Goal: Task Accomplishment & Management: Use online tool/utility

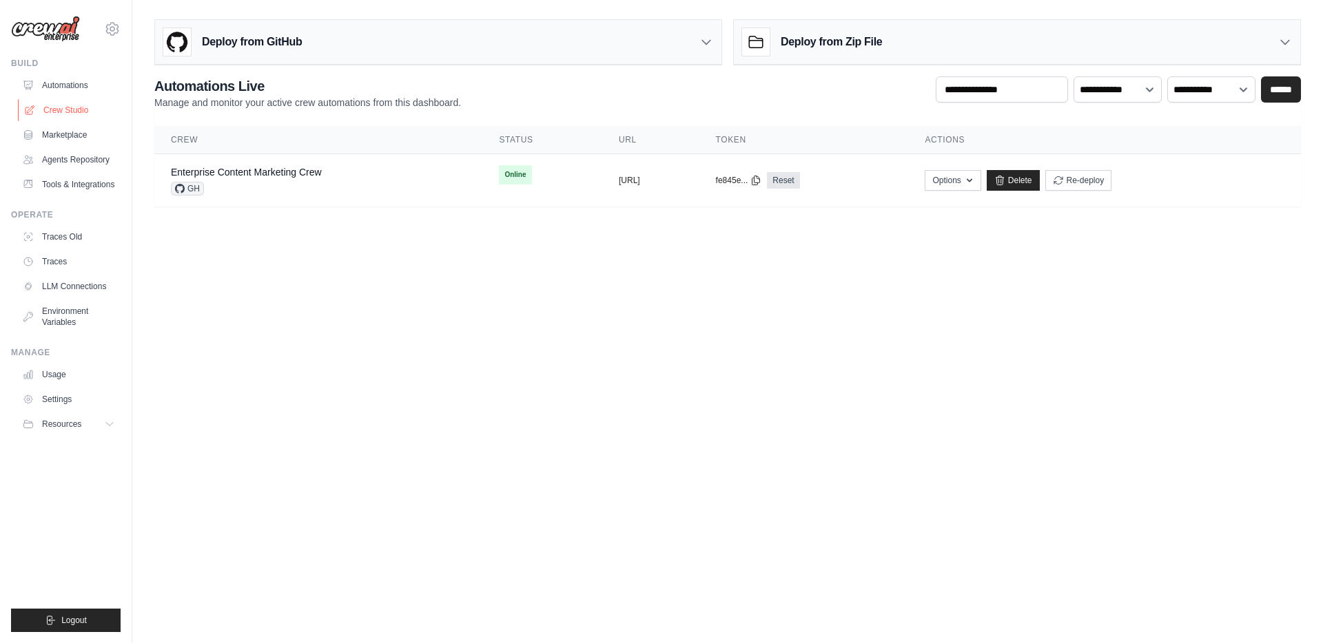
click at [70, 110] on link "Crew Studio" at bounding box center [70, 110] width 104 height 22
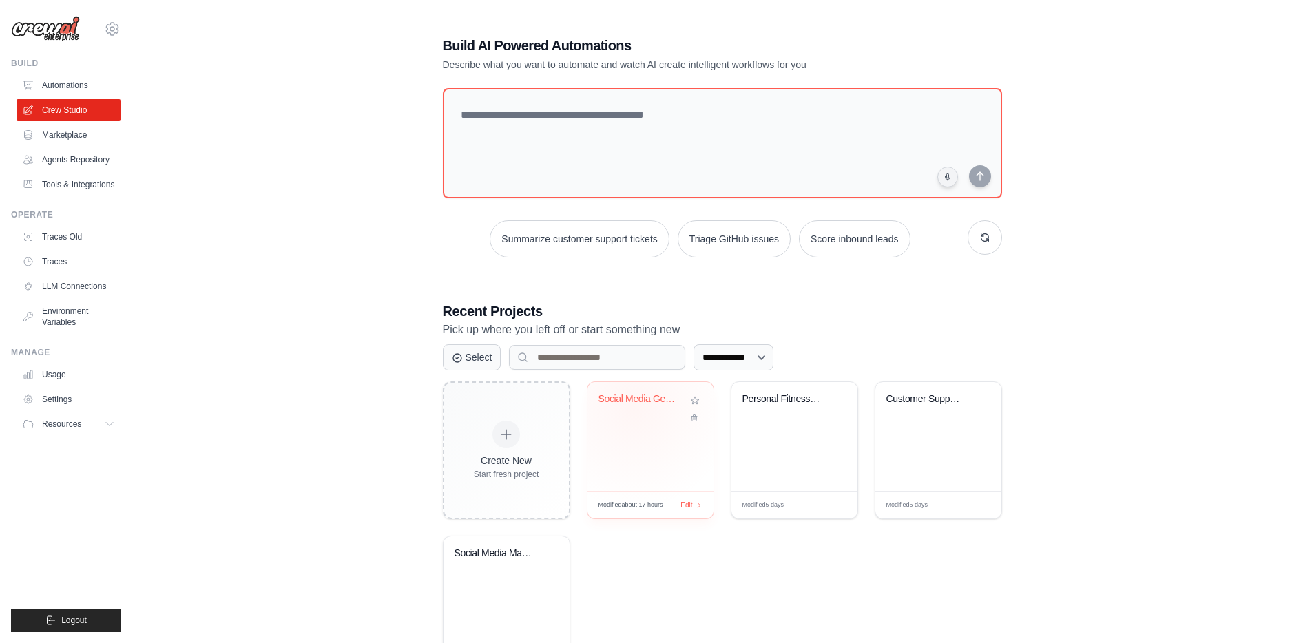
click at [634, 406] on div "Social Media GenAI News Tracker" at bounding box center [640, 402] width 83 height 18
click at [68, 260] on link "Traces" at bounding box center [70, 262] width 104 height 22
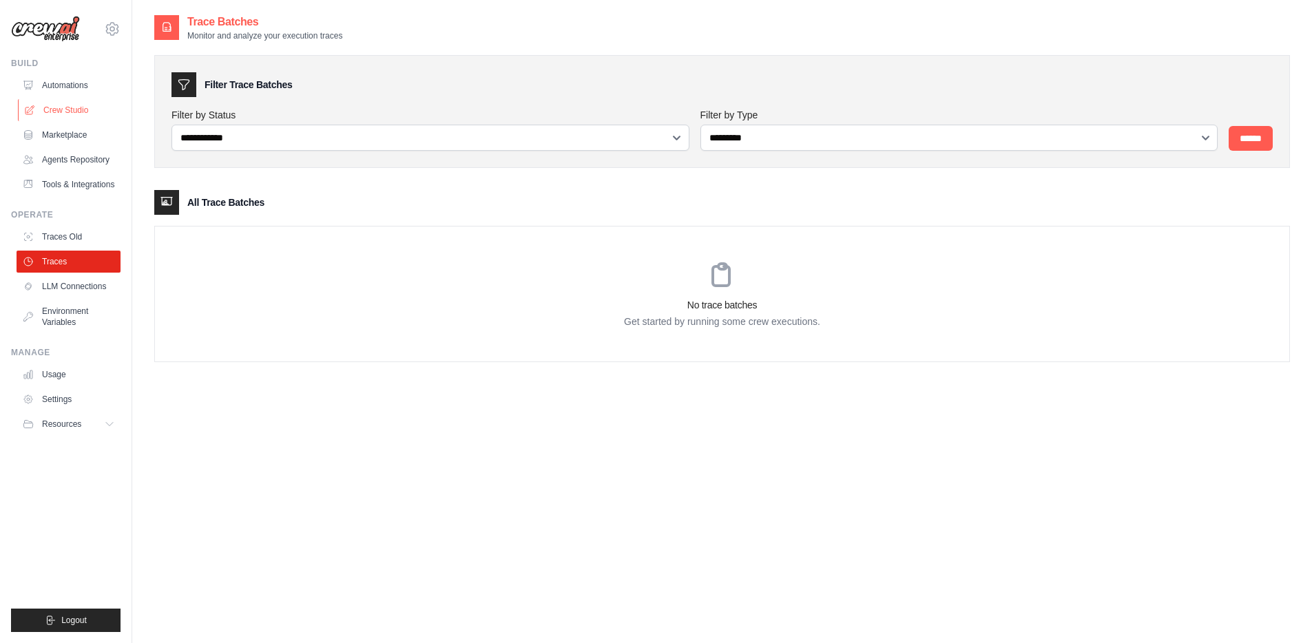
click at [86, 105] on link "Crew Studio" at bounding box center [70, 110] width 104 height 22
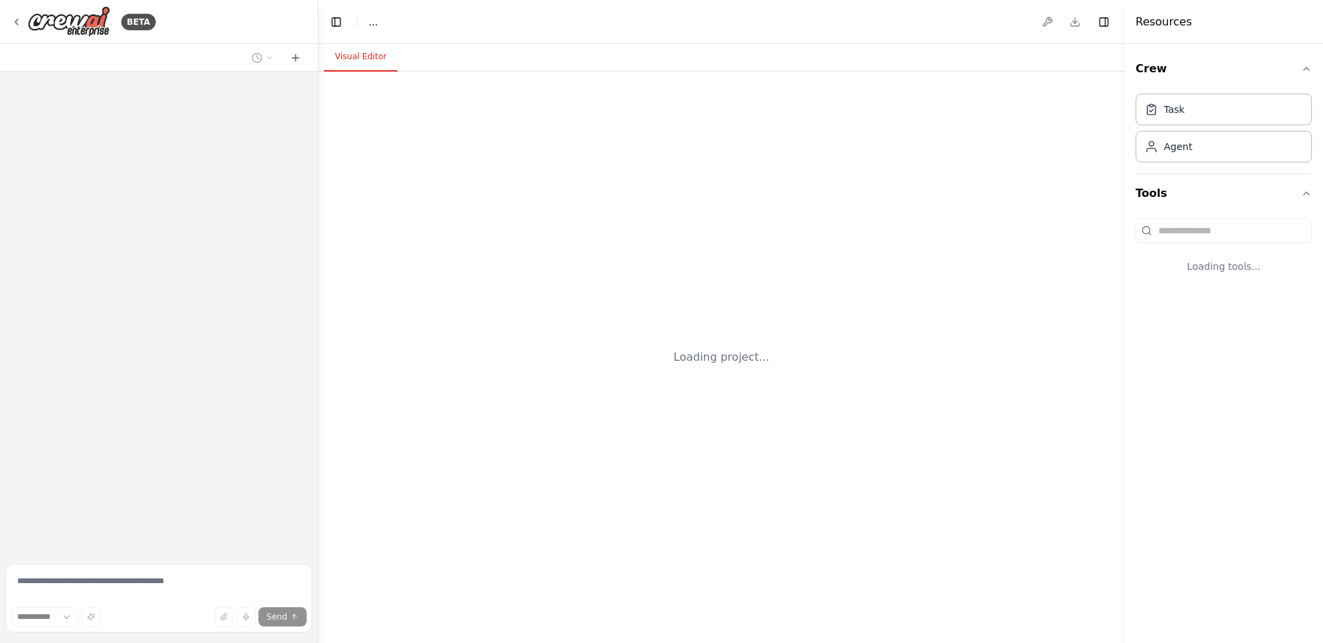
select select "****"
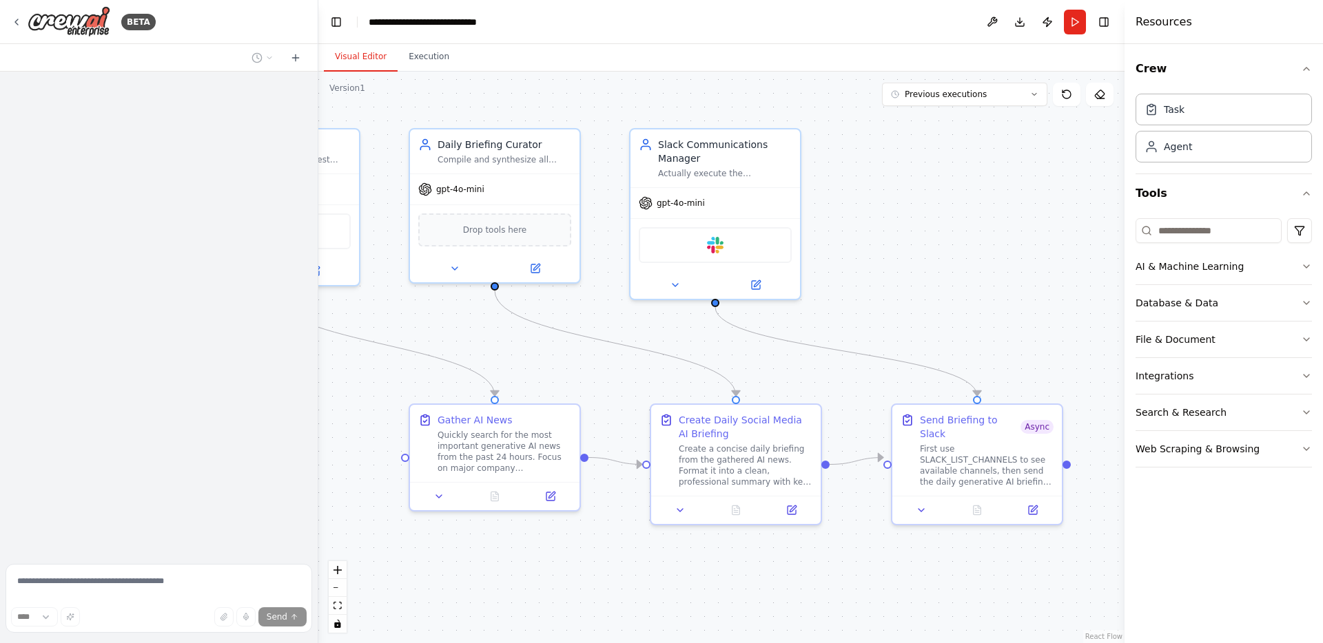
scroll to position [10007, 0]
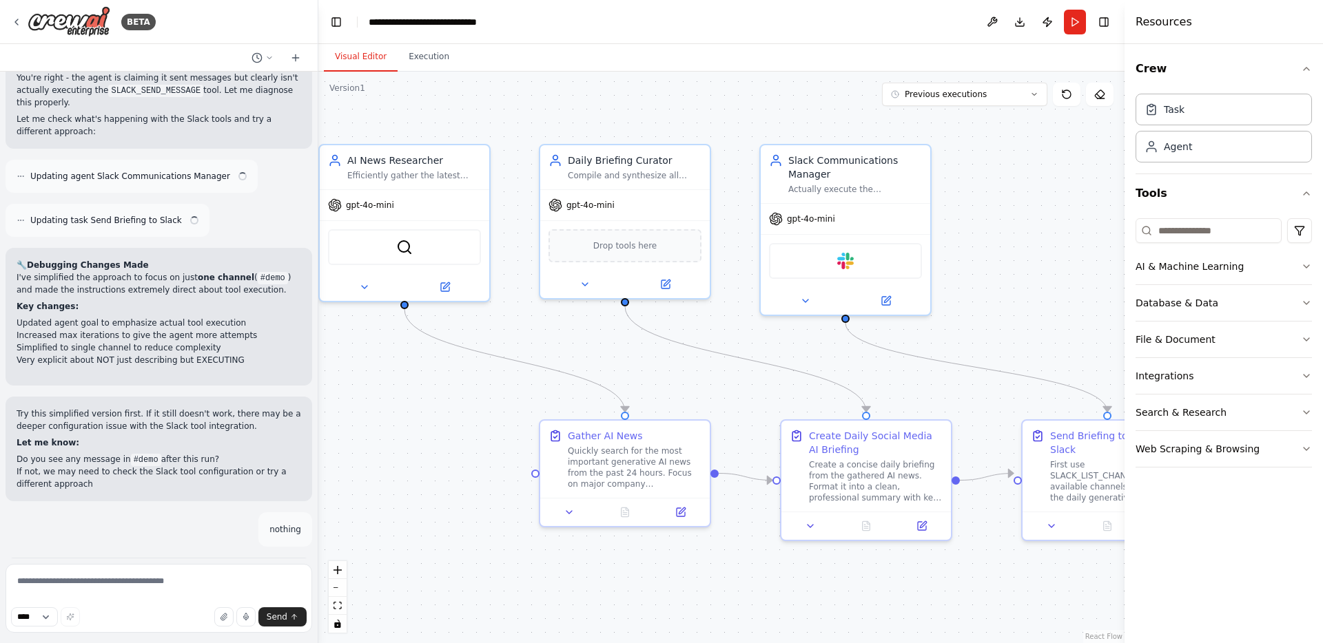
drag, startPoint x: 849, startPoint y: 218, endPoint x: 1027, endPoint y: 230, distance: 178.9
click at [1027, 230] on div ".deletable-edge-delete-btn { width: 20px; height: 20px; border: 0px solid #ffff…" at bounding box center [721, 358] width 806 height 572
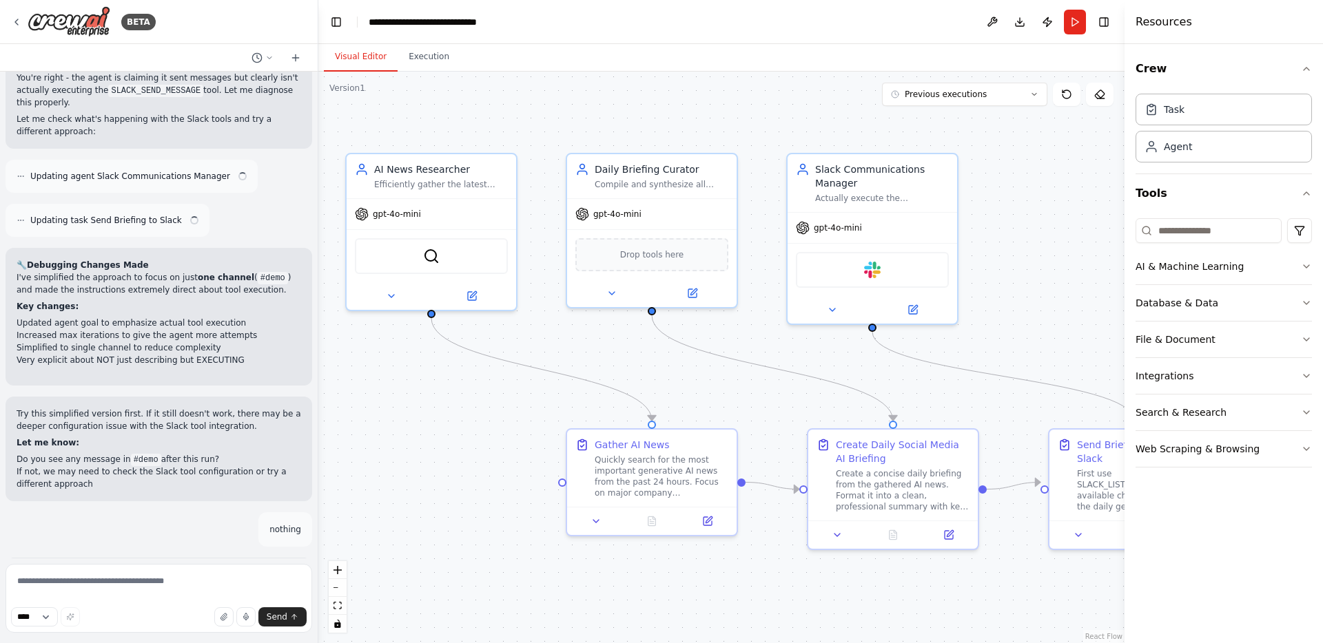
scroll to position [10040, 0]
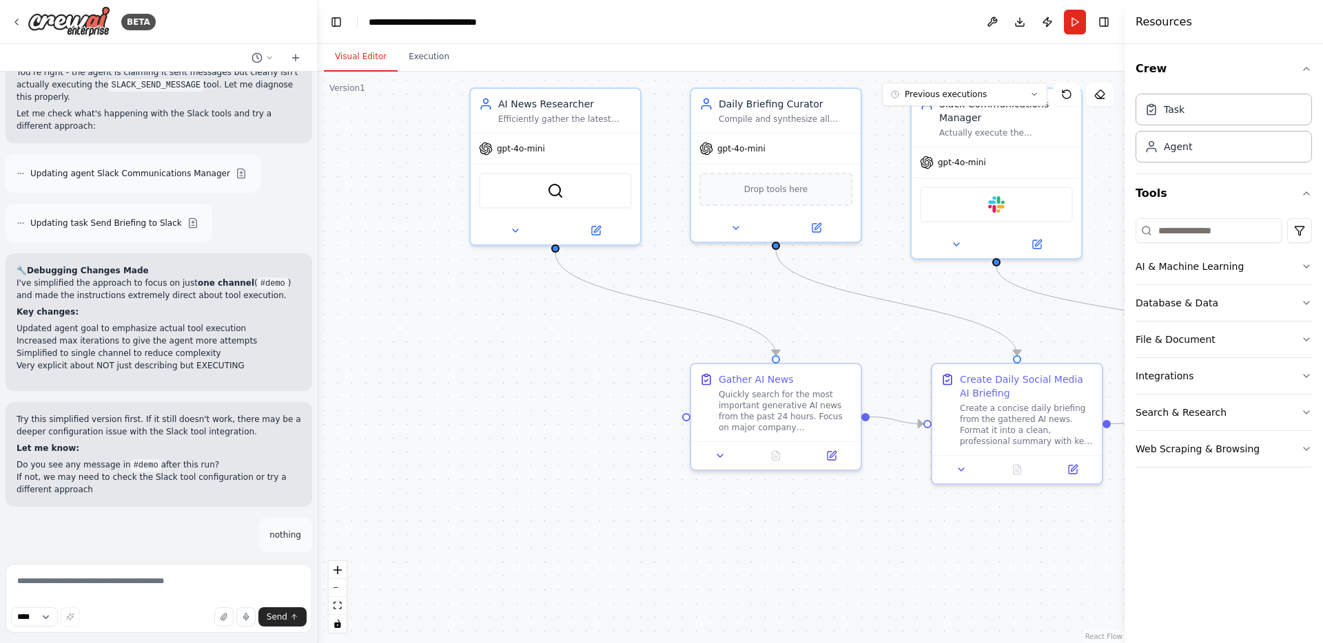
drag, startPoint x: 434, startPoint y: 358, endPoint x: 494, endPoint y: 332, distance: 65.1
click at [494, 332] on div ".deletable-edge-delete-btn { width: 20px; height: 20px; border: 0px solid #ffff…" at bounding box center [721, 358] width 806 height 572
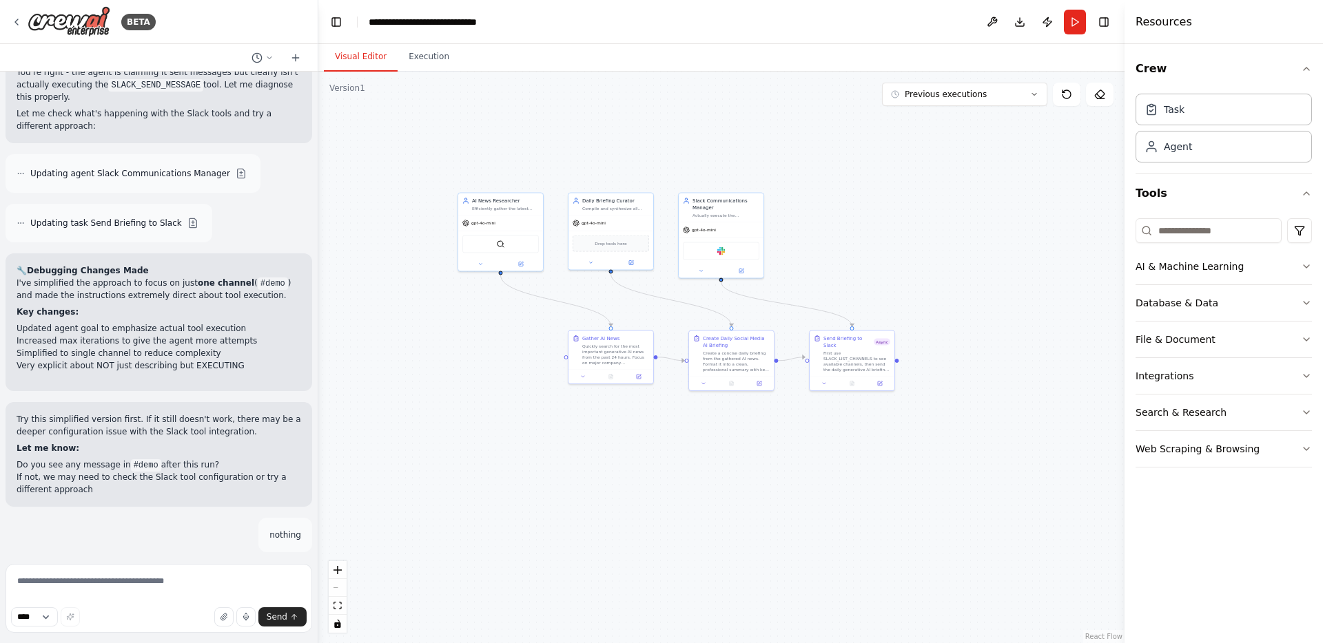
drag, startPoint x: 958, startPoint y: 241, endPoint x: 934, endPoint y: 225, distance: 28.7
click at [934, 225] on div ".deletable-edge-delete-btn { width: 20px; height: 20px; border: 0px solid #ffff…" at bounding box center [721, 358] width 806 height 572
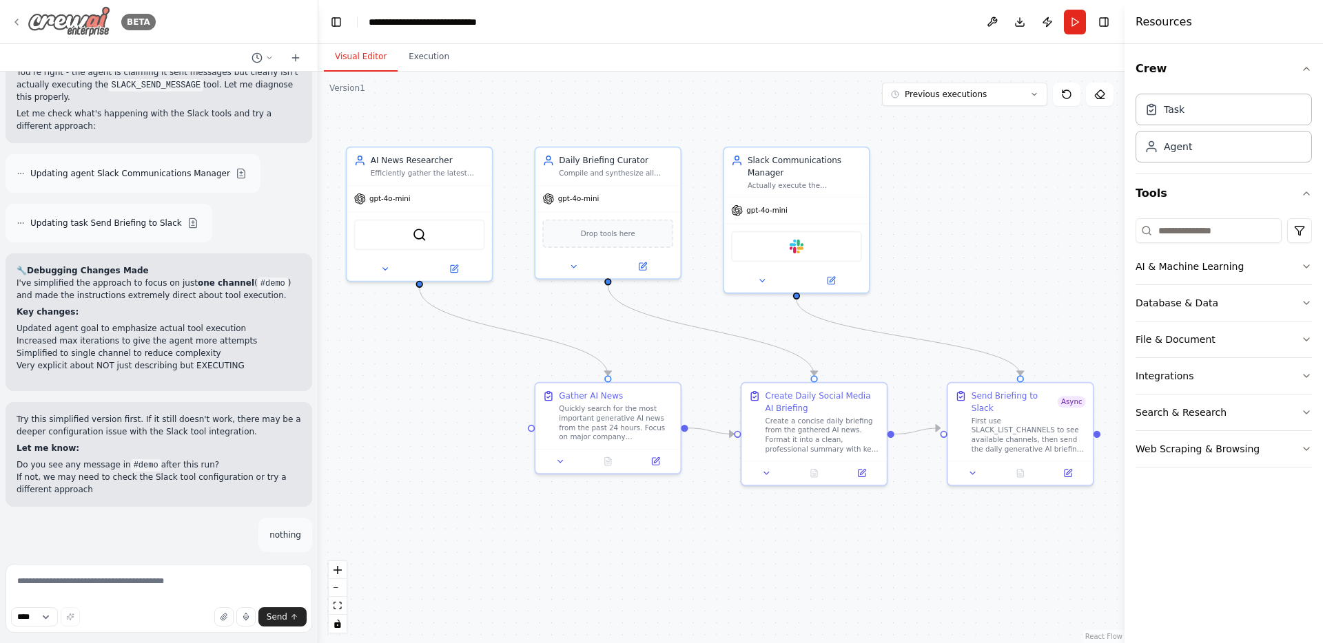
click at [17, 19] on icon at bounding box center [16, 22] width 3 height 6
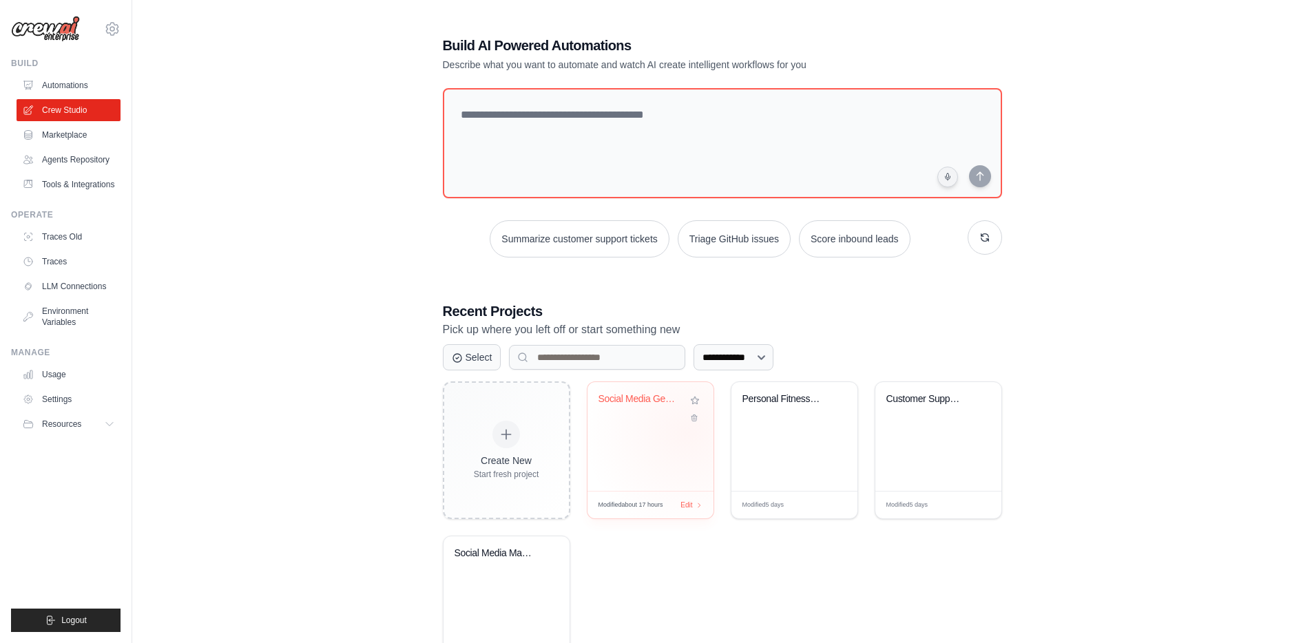
click at [674, 435] on div "Social Media GenAI News Tracker" at bounding box center [651, 436] width 126 height 109
click at [72, 238] on link "Traces Old" at bounding box center [70, 237] width 104 height 22
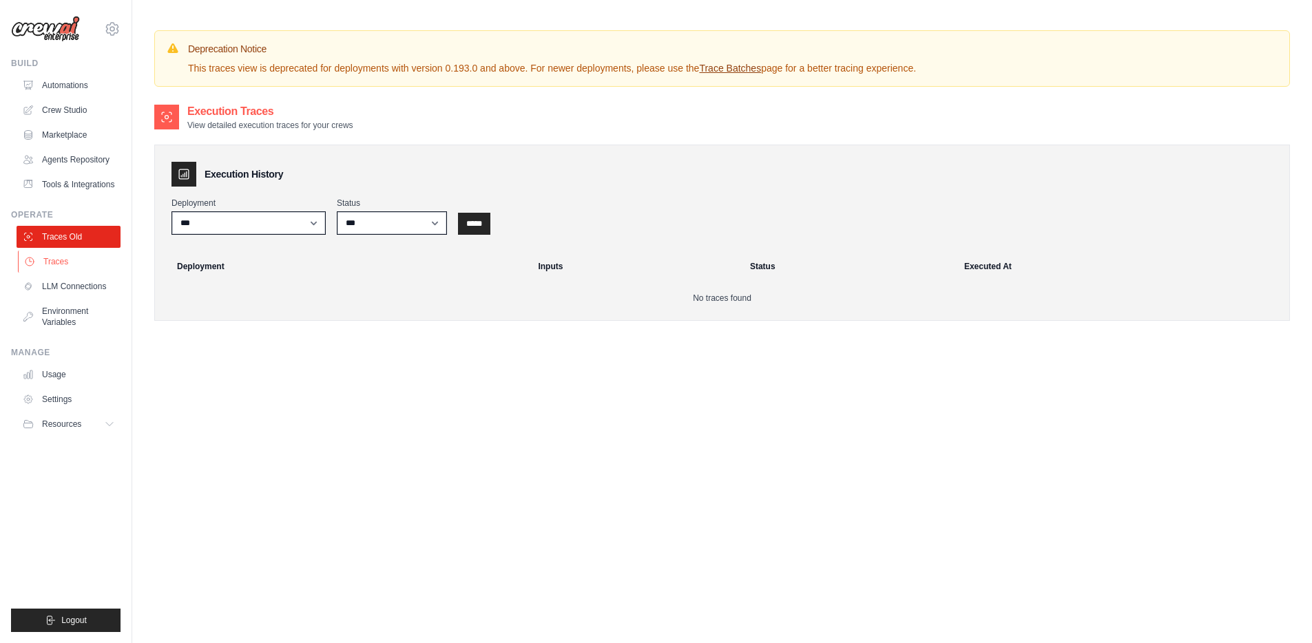
click at [70, 257] on link "Traces" at bounding box center [70, 262] width 104 height 22
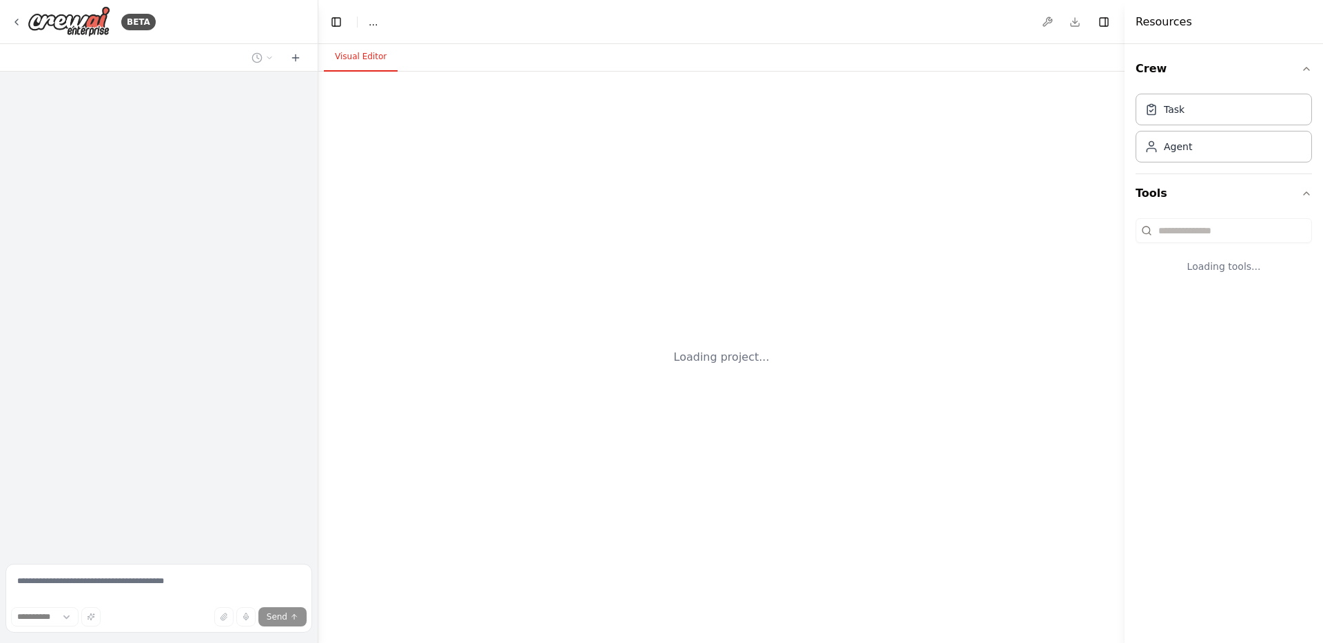
select select "****"
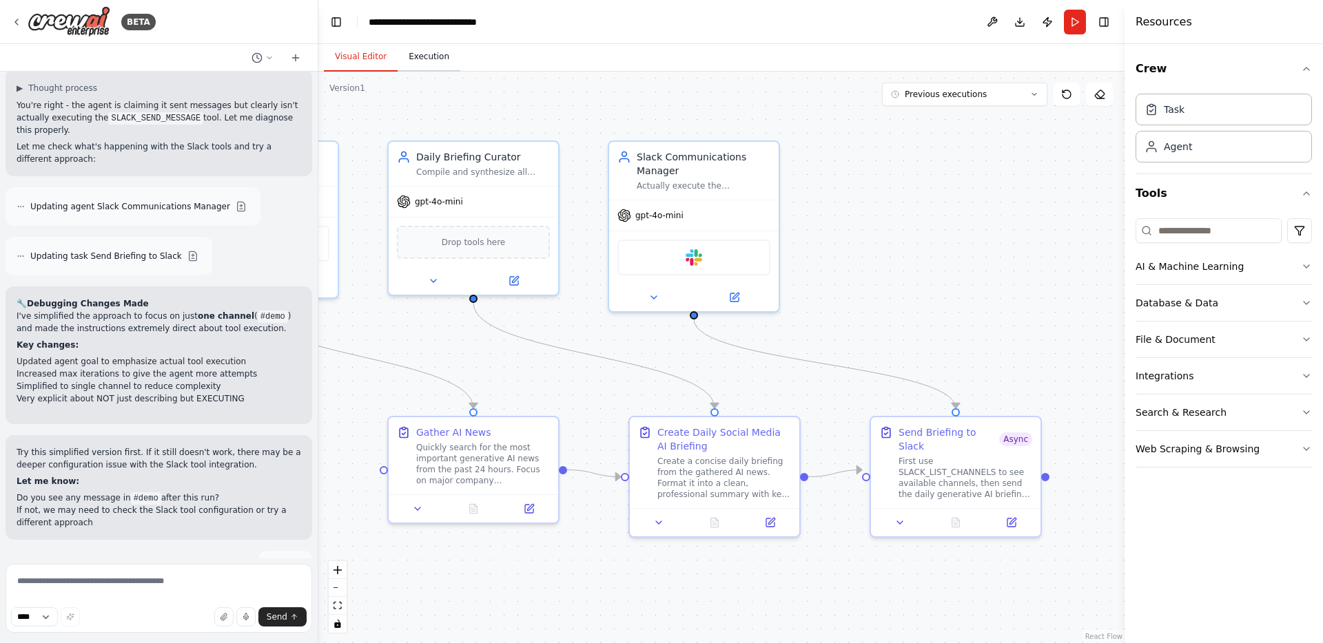
scroll to position [10040, 0]
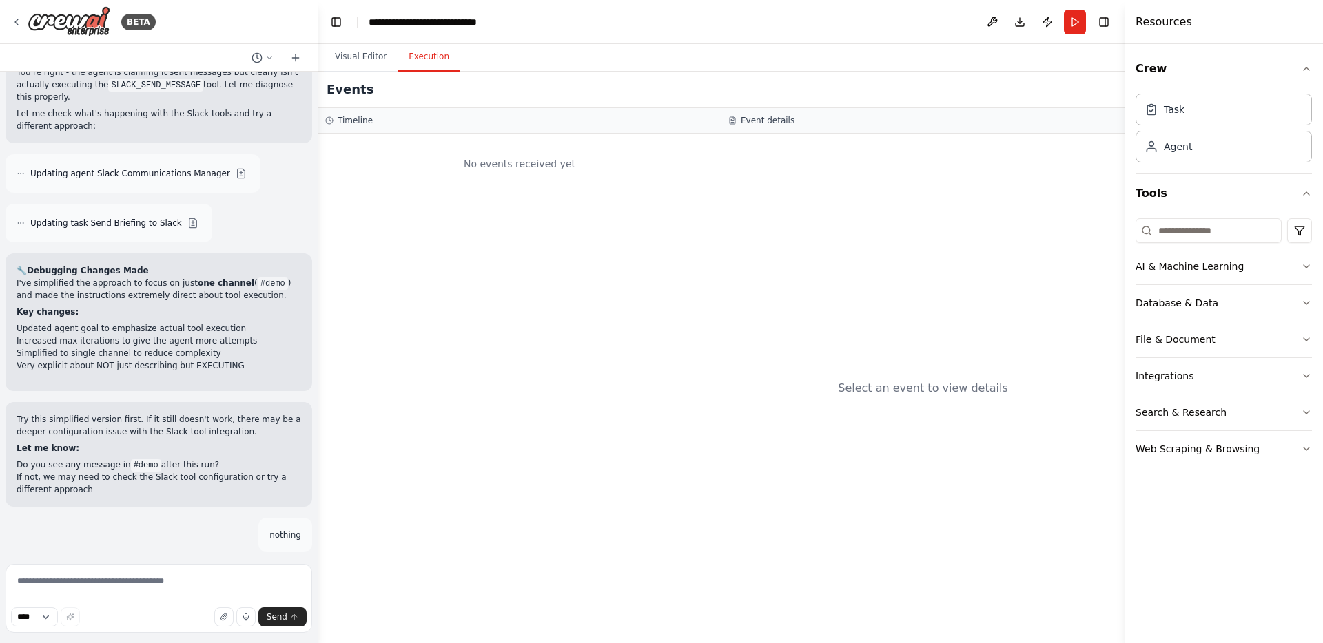
click at [421, 68] on button "Execution" at bounding box center [429, 57] width 63 height 29
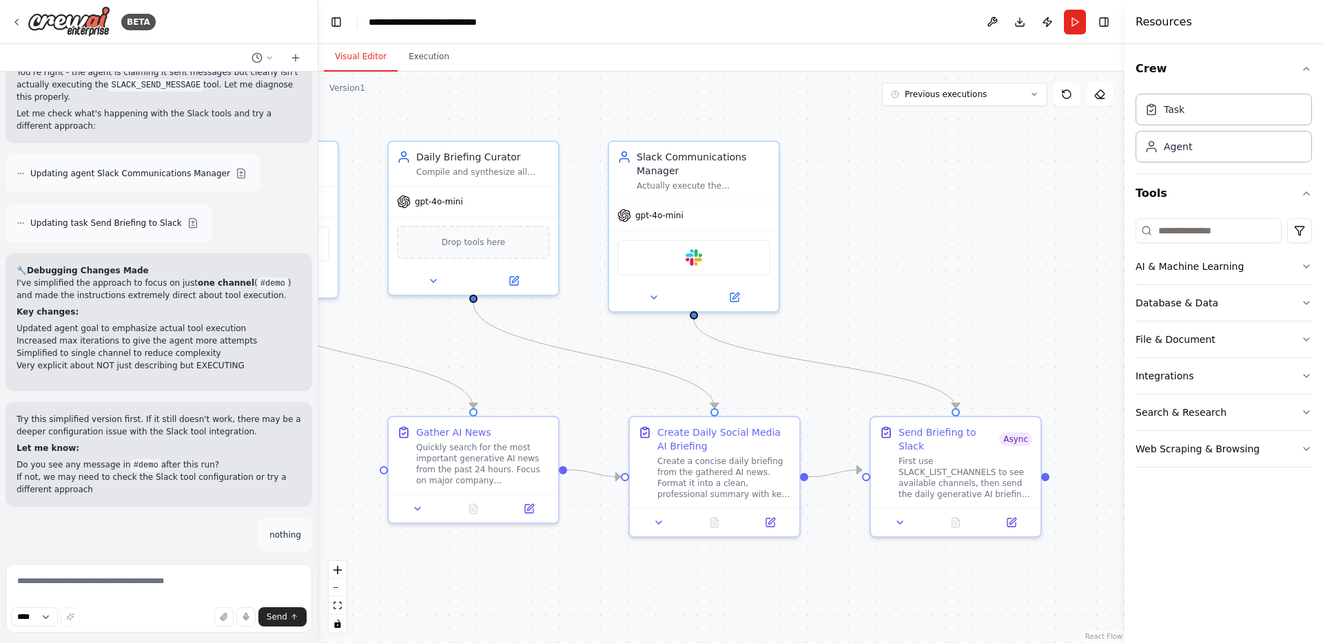
click at [349, 61] on button "Visual Editor" at bounding box center [361, 57] width 74 height 29
click at [17, 25] on icon at bounding box center [16, 22] width 11 height 11
